Goal: Task Accomplishment & Management: Use online tool/utility

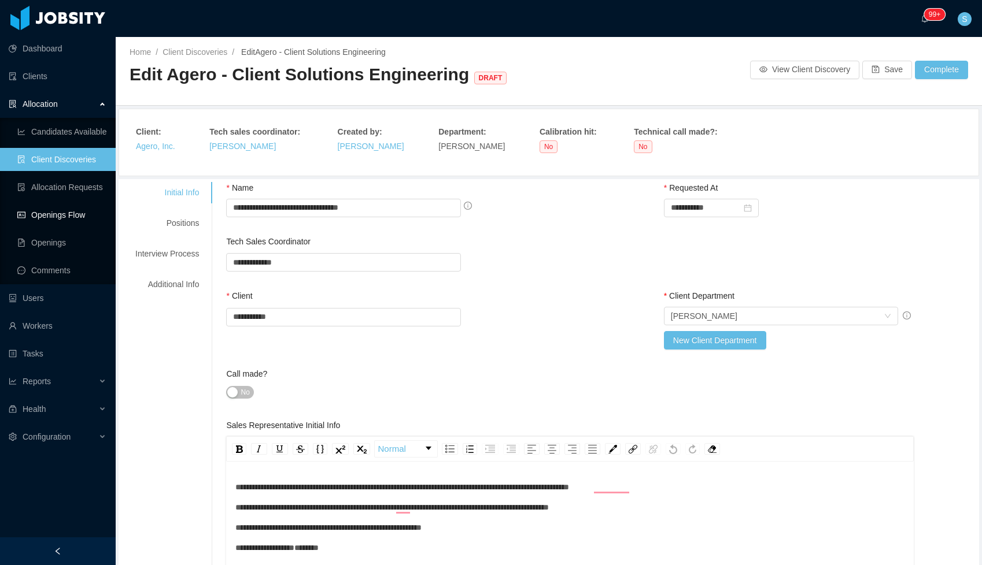
click at [47, 216] on link "Openings Flow" at bounding box center [61, 215] width 89 height 23
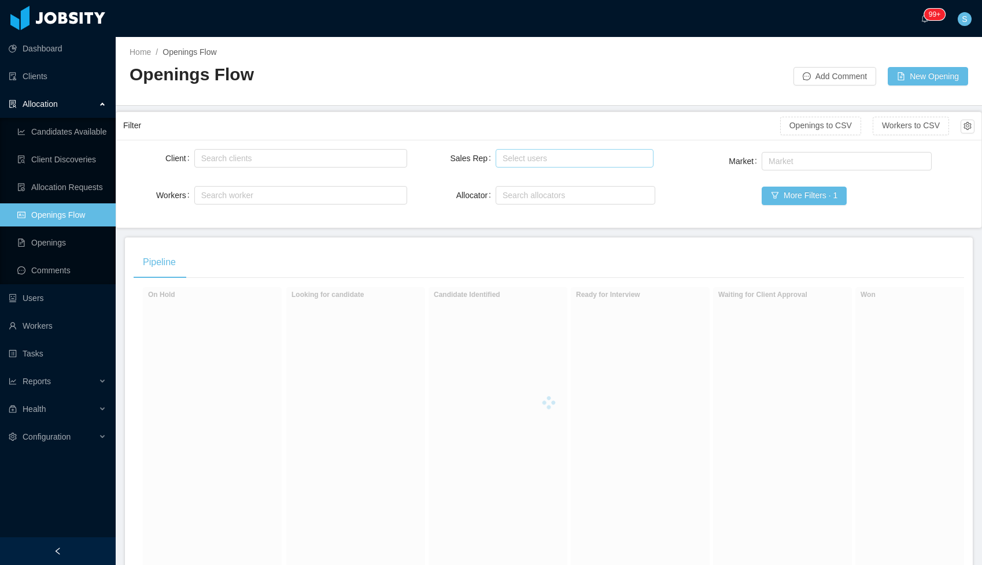
click at [542, 158] on div "Select users" at bounding box center [571, 159] width 139 height 12
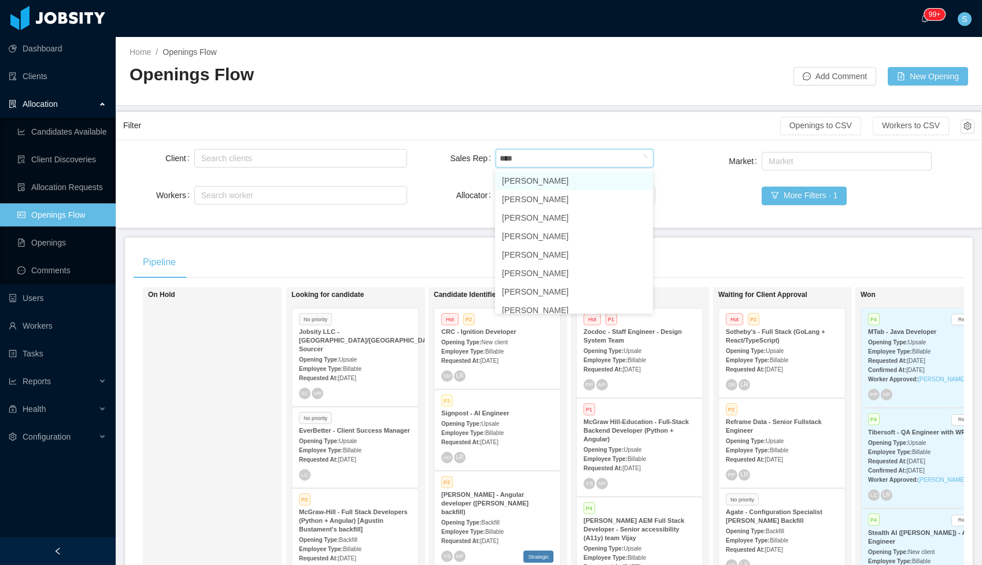
type input "*****"
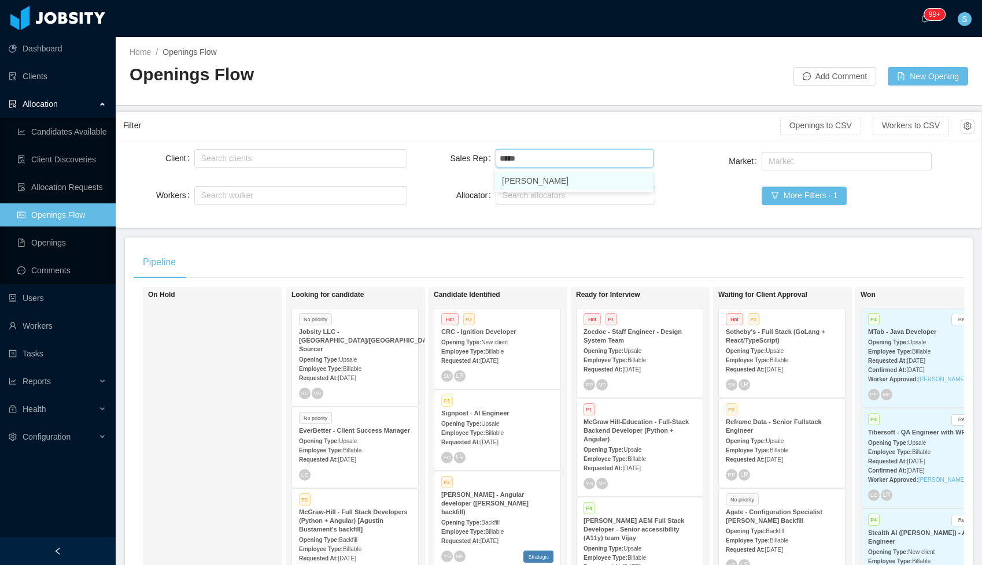
scroll to position [1, 0]
click at [537, 183] on li "Santiago Mino" at bounding box center [574, 181] width 158 height 19
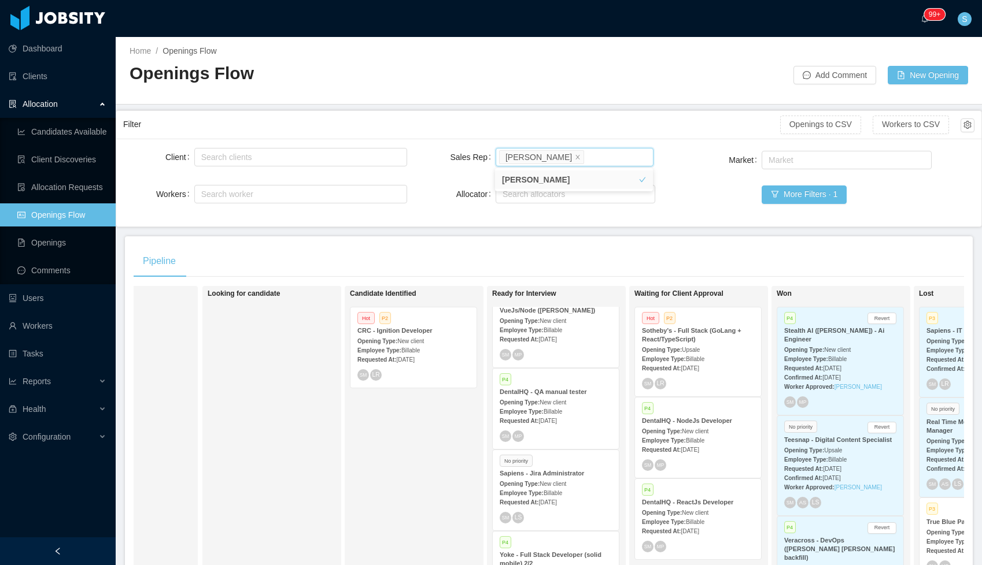
scroll to position [53, 0]
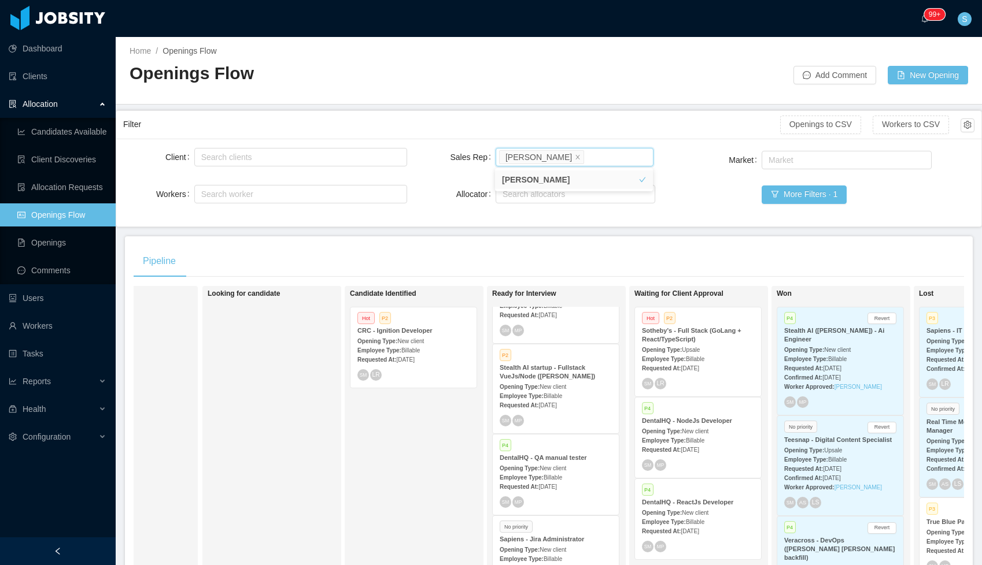
click at [577, 389] on div "Opening Type: New client" at bounding box center [556, 386] width 112 height 12
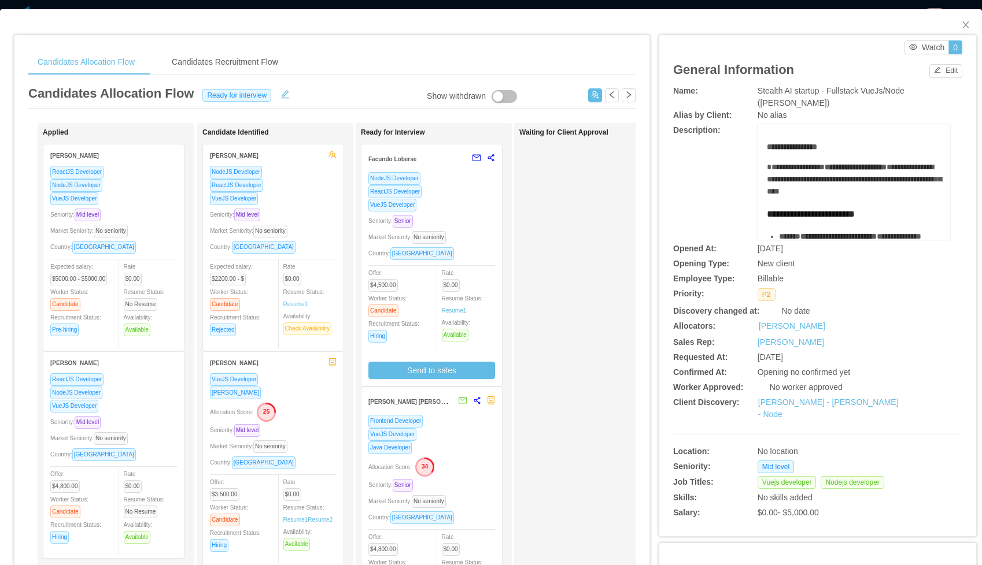
click at [469, 220] on div "Seniority: Senior" at bounding box center [431, 221] width 127 height 13
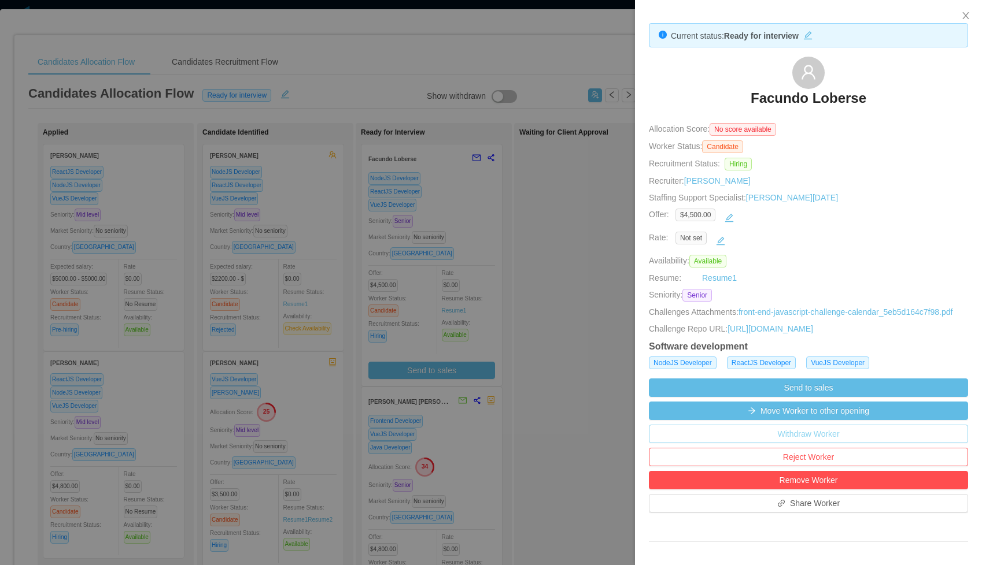
scroll to position [154, 0]
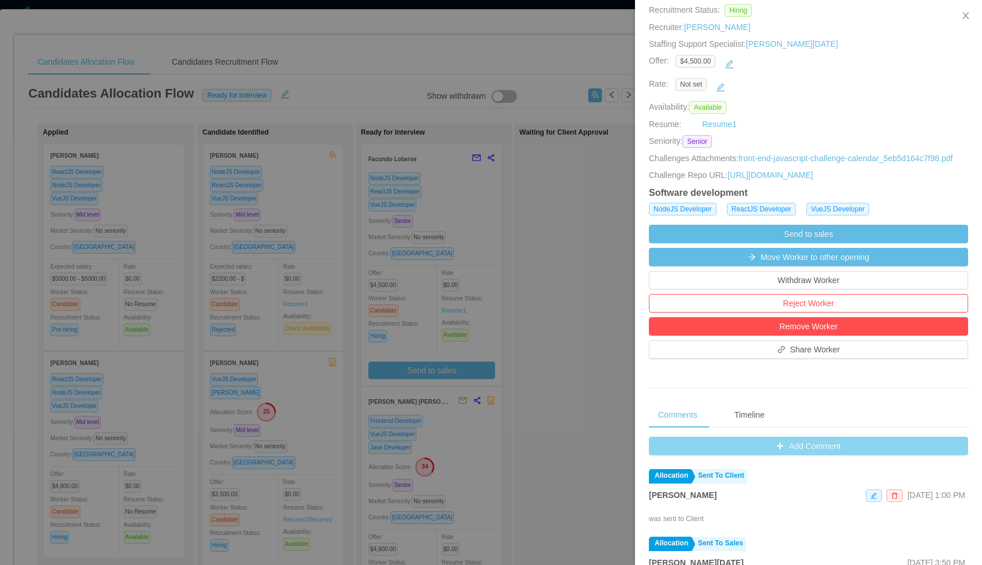
click at [750, 456] on button "Add Comment" at bounding box center [808, 446] width 319 height 19
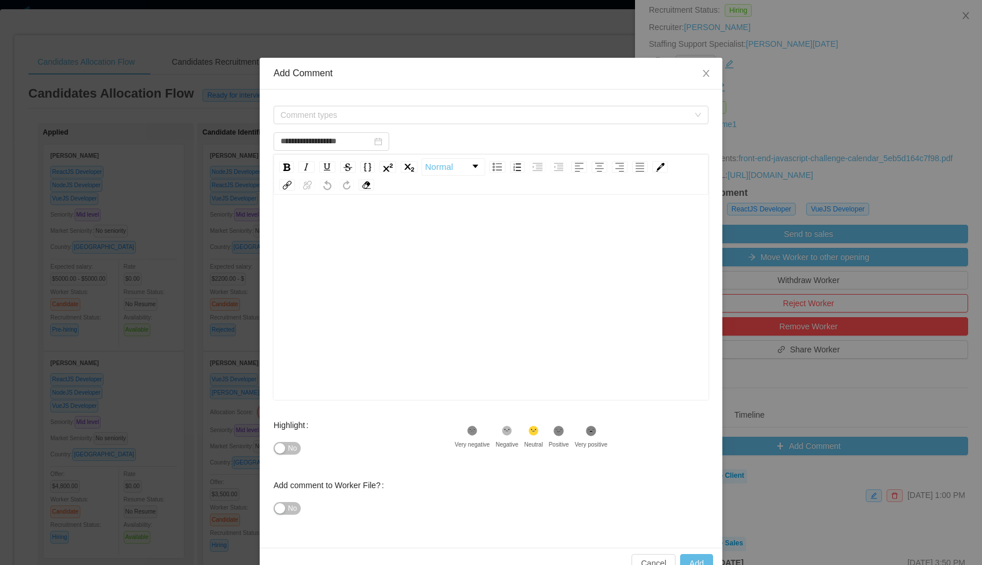
click at [311, 125] on div "Comment types" at bounding box center [490, 114] width 435 height 23
click at [310, 112] on span "Comment types" at bounding box center [484, 115] width 408 height 12
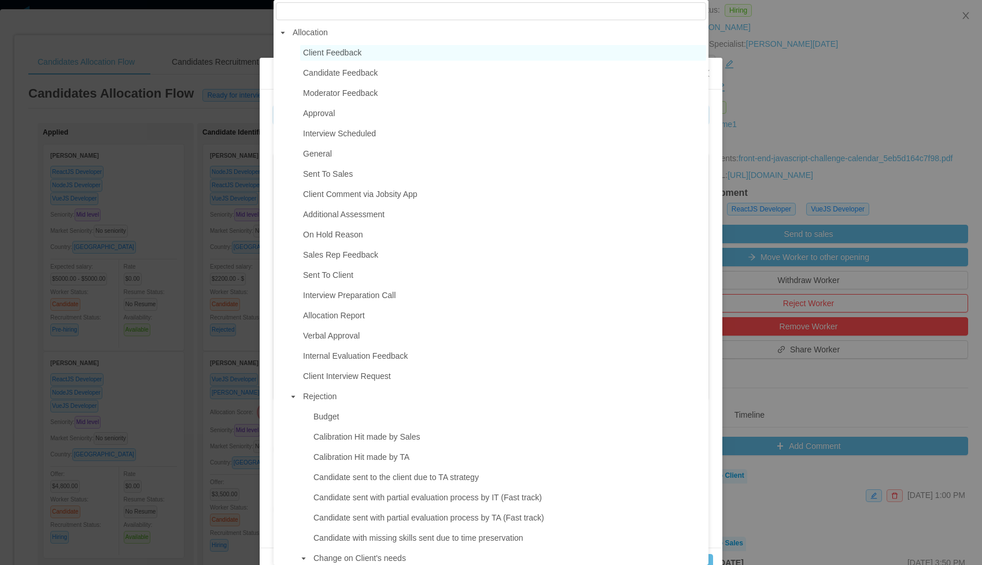
click at [332, 56] on span "Client Feedback" at bounding box center [332, 52] width 58 height 9
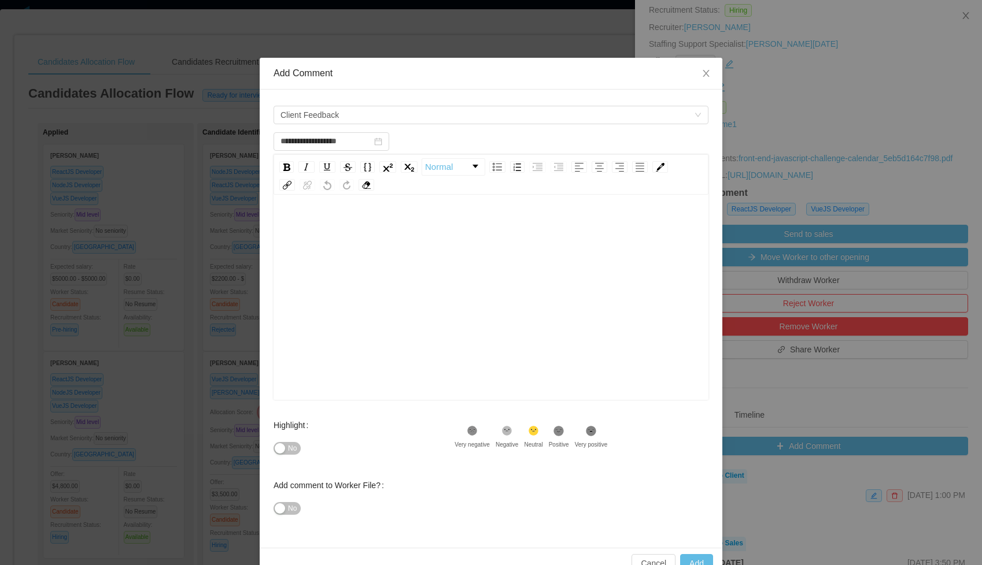
click at [327, 208] on div "rdw-wrapper" at bounding box center [490, 299] width 435 height 202
click at [700, 558] on button "Add" at bounding box center [696, 563] width 33 height 19
type input "**********"
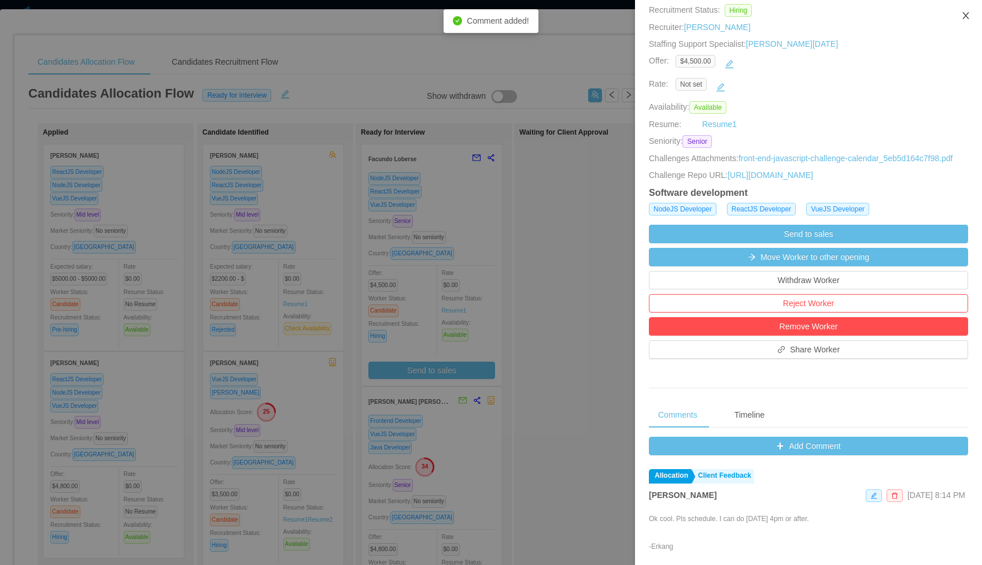
click at [964, 14] on icon "icon: close" at bounding box center [965, 15] width 6 height 7
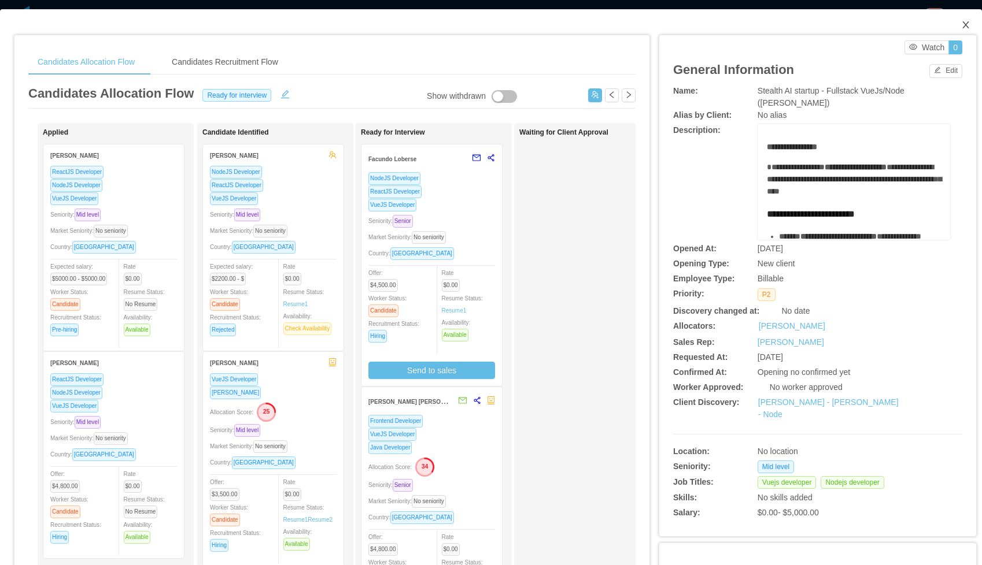
click at [966, 28] on icon "icon: close" at bounding box center [965, 24] width 9 height 9
